Goal: Information Seeking & Learning: Check status

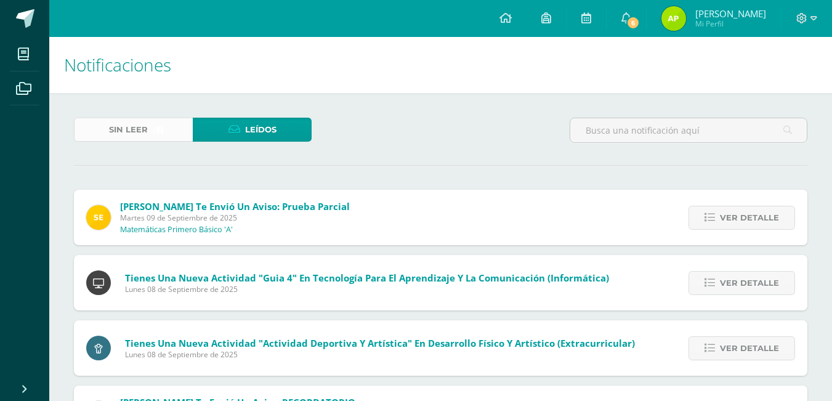
click at [116, 138] on span "Sin leer" at bounding box center [128, 129] width 39 height 23
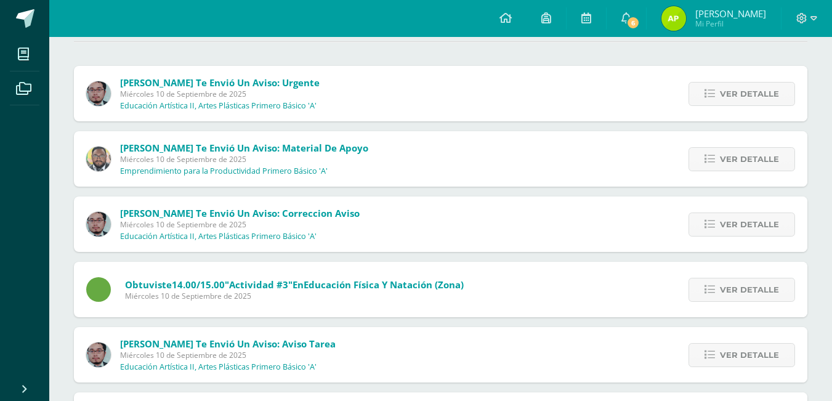
scroll to position [195, 0]
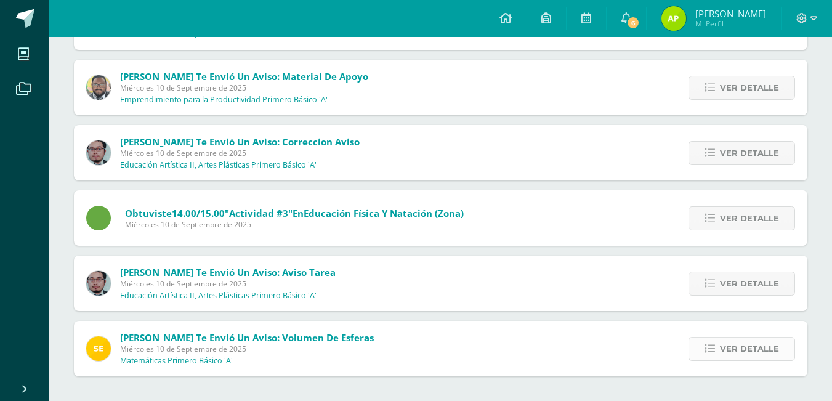
click at [732, 345] on span "Ver detalle" at bounding box center [749, 349] width 59 height 23
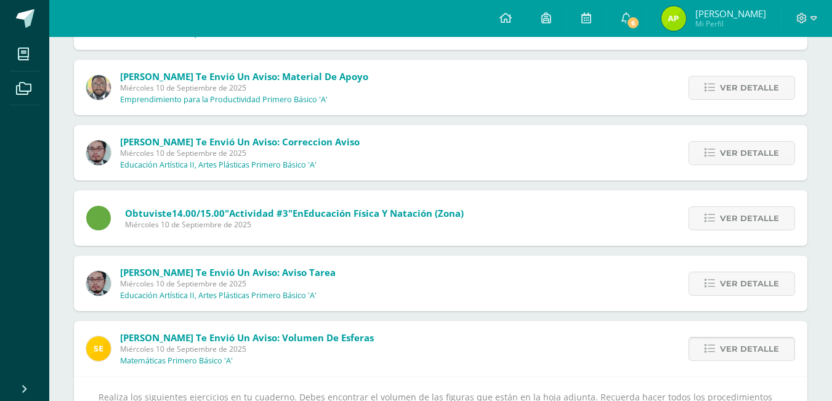
click at [728, 339] on span "Ver detalle" at bounding box center [749, 349] width 59 height 23
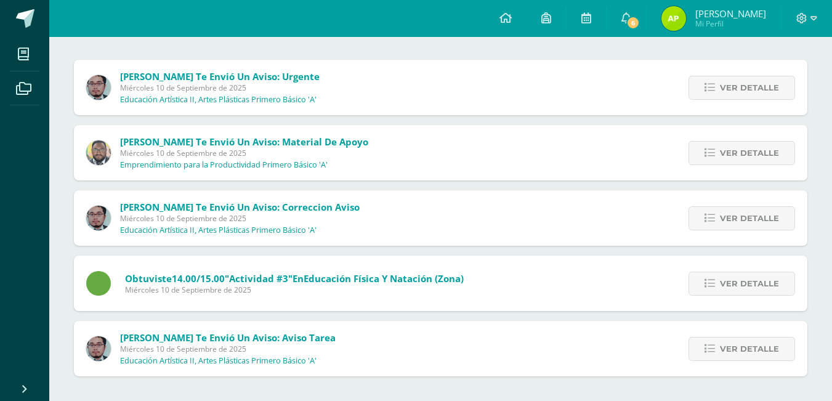
click at [728, 339] on span "Ver detalle" at bounding box center [749, 349] width 59 height 23
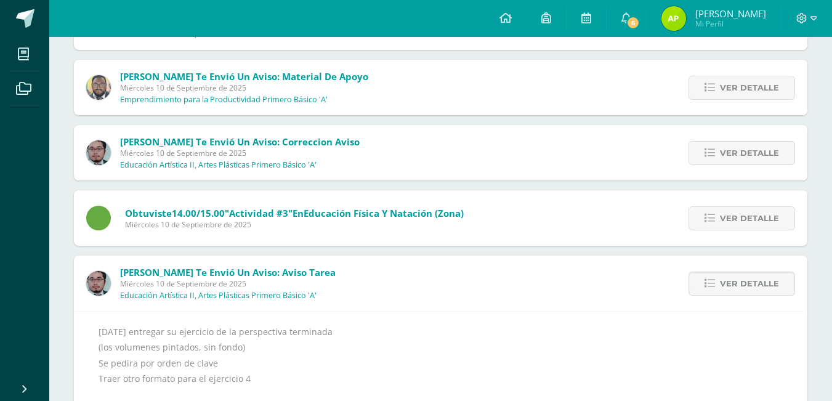
click at [702, 290] on link "Ver detalle" at bounding box center [742, 284] width 107 height 24
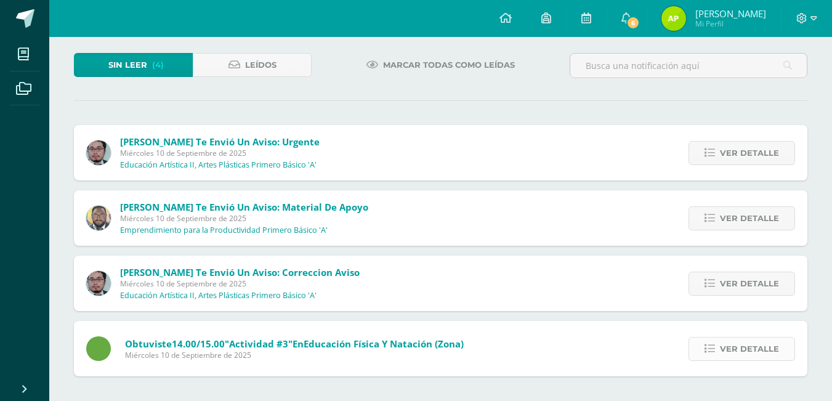
scroll to position [65, 0]
click at [711, 362] on div "Ver detalle" at bounding box center [738, 348] width 137 height 55
click at [708, 370] on div "Ver detalle" at bounding box center [738, 348] width 137 height 55
click at [709, 349] on icon at bounding box center [710, 349] width 10 height 10
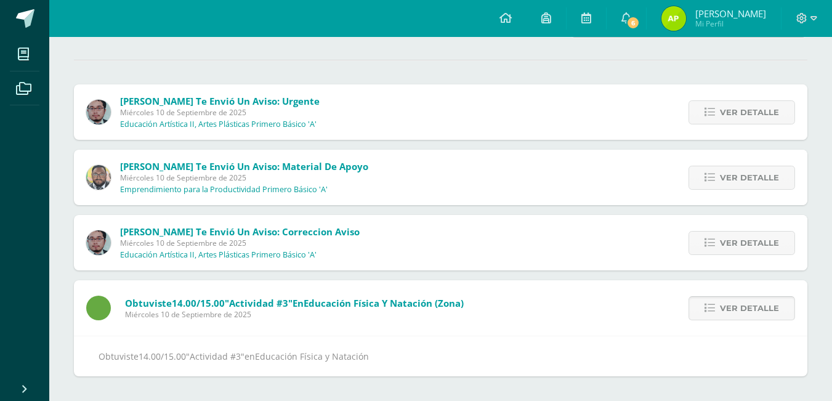
click at [739, 302] on span "Ver detalle" at bounding box center [749, 308] width 59 height 23
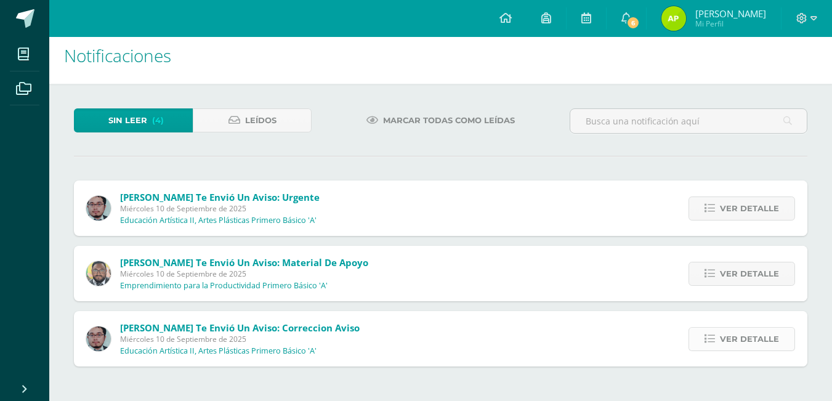
scroll to position [0, 0]
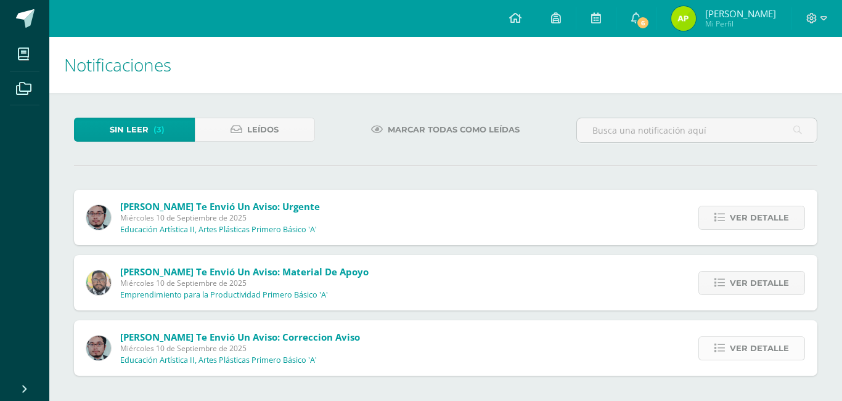
click at [737, 347] on span "Ver detalle" at bounding box center [758, 348] width 59 height 23
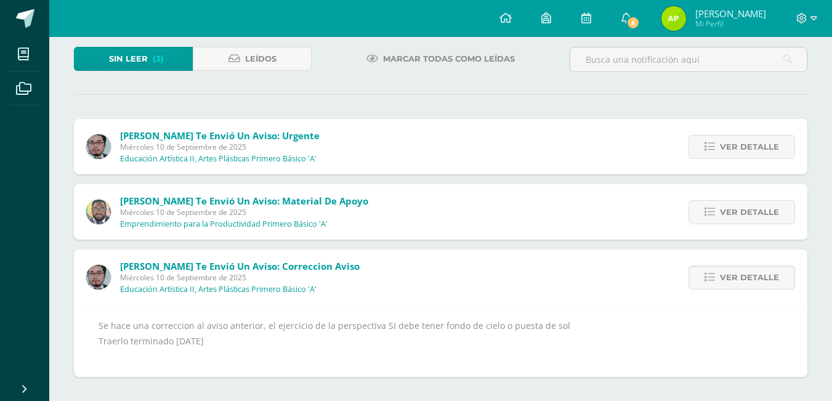
scroll to position [71, 0]
click at [722, 279] on span "Ver detalle" at bounding box center [749, 277] width 59 height 23
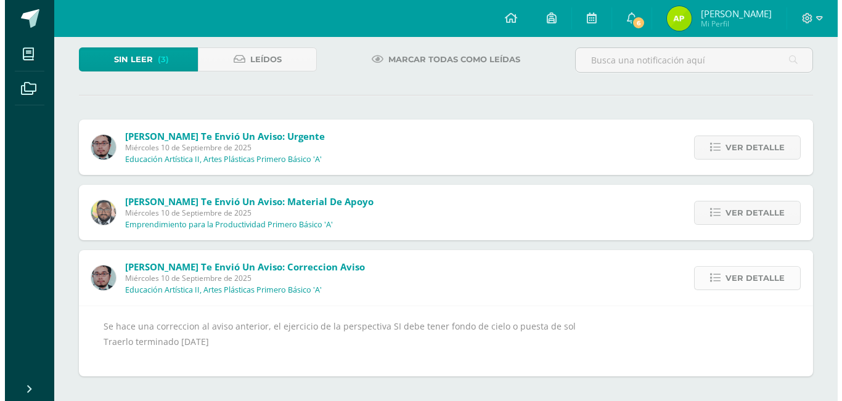
scroll to position [0, 0]
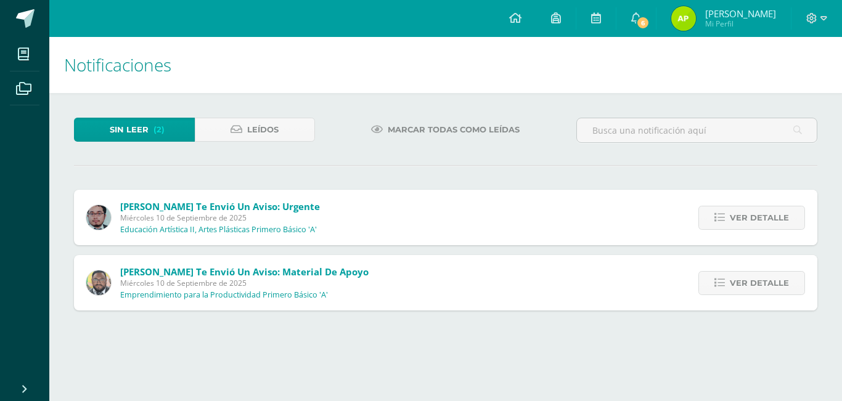
click at [729, 269] on div "Ver detalle" at bounding box center [748, 282] width 137 height 55
click at [732, 279] on span "Ver detalle" at bounding box center [758, 283] width 59 height 23
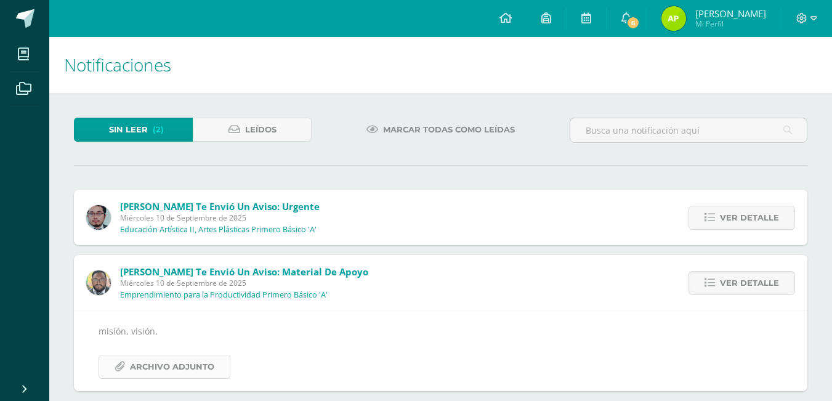
click at [222, 356] on link "Archivo Adjunto" at bounding box center [165, 367] width 132 height 24
click at [725, 279] on span "Ver detalle" at bounding box center [749, 283] width 59 height 23
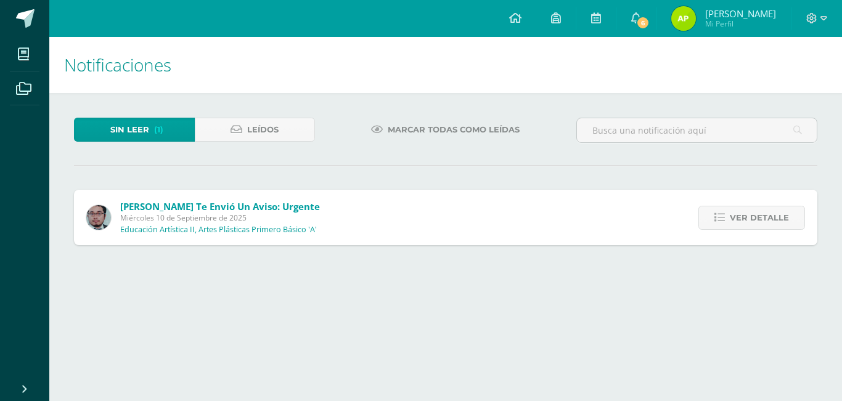
click at [733, 230] on div "Ver detalle" at bounding box center [748, 217] width 137 height 55
click at [727, 223] on link "Ver detalle" at bounding box center [751, 218] width 107 height 24
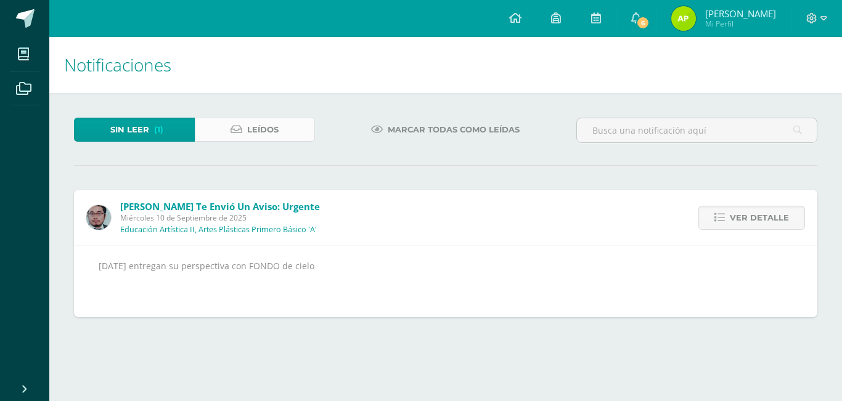
click at [235, 132] on icon at bounding box center [236, 129] width 12 height 10
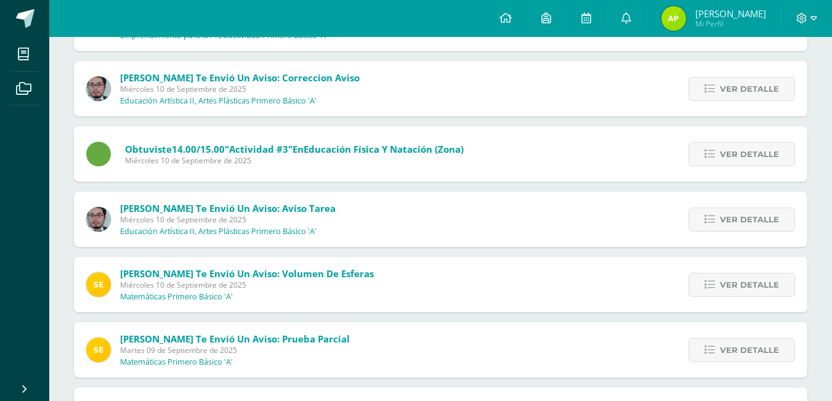
scroll to position [288, 0]
